Goal: Task Accomplishment & Management: Manage account settings

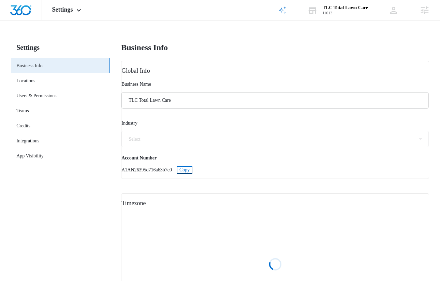
select select "41"
select select "US"
select select "America/New_York"
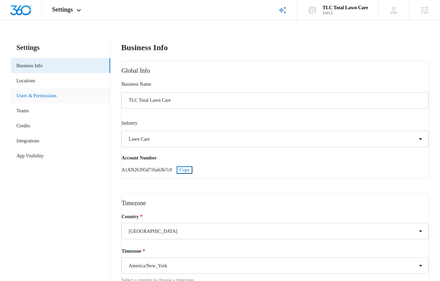
click at [47, 93] on link "Users & Permissions" at bounding box center [36, 95] width 40 height 7
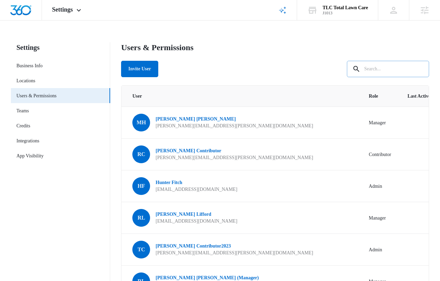
click at [382, 72] on input "text" at bounding box center [388, 69] width 82 height 16
click at [384, 72] on input "joseph" at bounding box center [383, 69] width 92 height 16
type input "joseph"
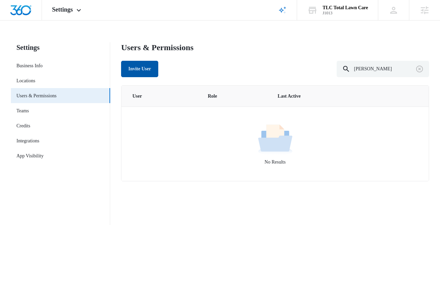
click at [154, 64] on button "Invite User" at bounding box center [139, 69] width 37 height 16
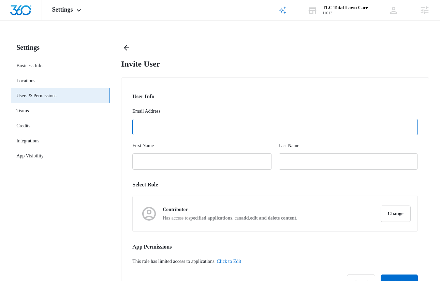
click at [169, 133] on input "Email Address" at bounding box center [274, 127] width 285 height 16
click at [131, 50] on button "Back" at bounding box center [126, 47] width 11 height 11
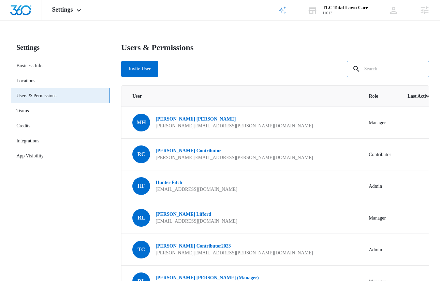
click at [392, 68] on input "text" at bounding box center [388, 69] width 82 height 16
click at [384, 68] on input "text" at bounding box center [388, 69] width 82 height 16
type input "joseph"
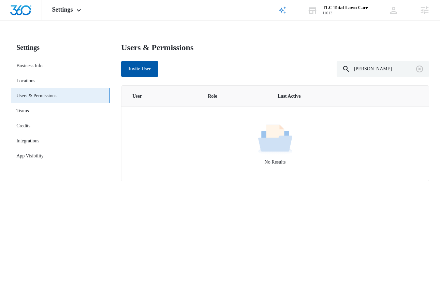
click at [143, 69] on button "Invite User" at bounding box center [139, 69] width 37 height 16
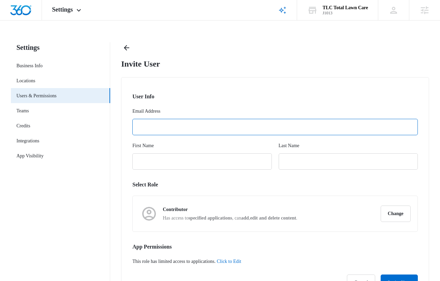
click at [180, 127] on input "Email Address" at bounding box center [274, 127] width 285 height 16
type input "[PERSON_NAME][EMAIL_ADDRESS][PERSON_NAME][DOMAIN_NAME]"
type input "Joseph"
type input "Yoo"
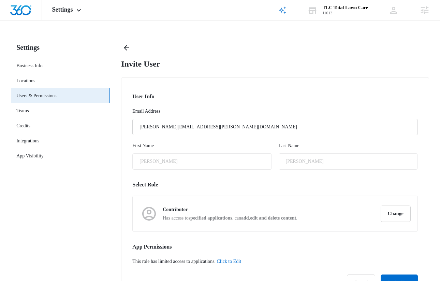
click at [179, 163] on div "Joseph" at bounding box center [201, 161] width 139 height 16
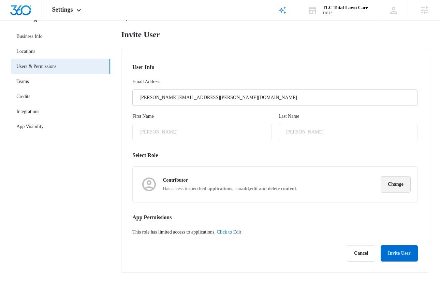
click at [396, 186] on button "Change" at bounding box center [396, 184] width 30 height 16
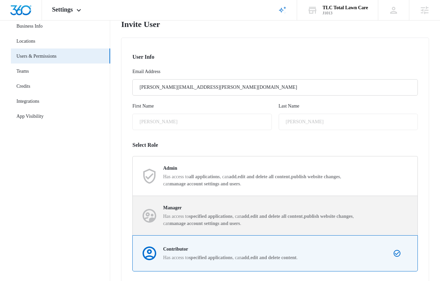
scroll to position [119, 0]
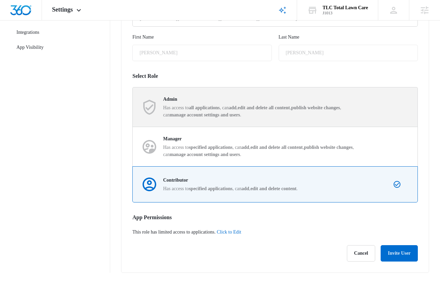
click at [278, 109] on strong "edit and delete all content" at bounding box center [264, 107] width 52 height 5
click at [133, 107] on input "Admin Has access to all applications , can add , edit and delete all content , …" at bounding box center [133, 107] width 0 height 0
radio input "true"
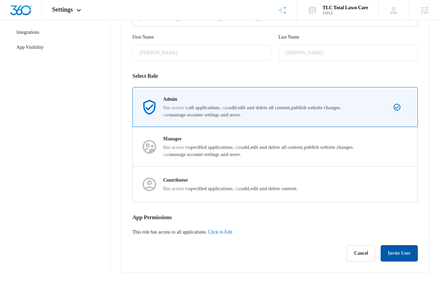
click at [404, 251] on button "Invite User" at bounding box center [399, 253] width 37 height 16
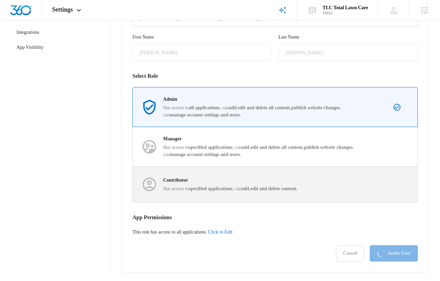
scroll to position [0, 0]
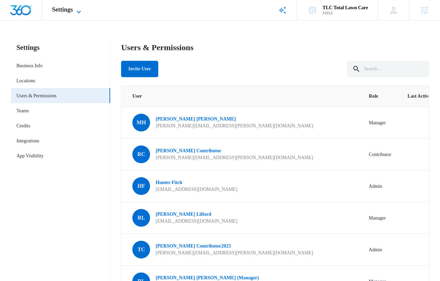
select select "41"
select select "US"
select select "America/New_York"
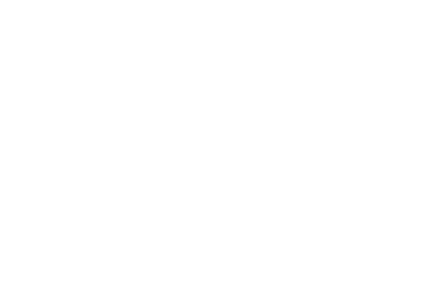
type input "joseph.yoo@madwire.com"
